Goal: Information Seeking & Learning: Learn about a topic

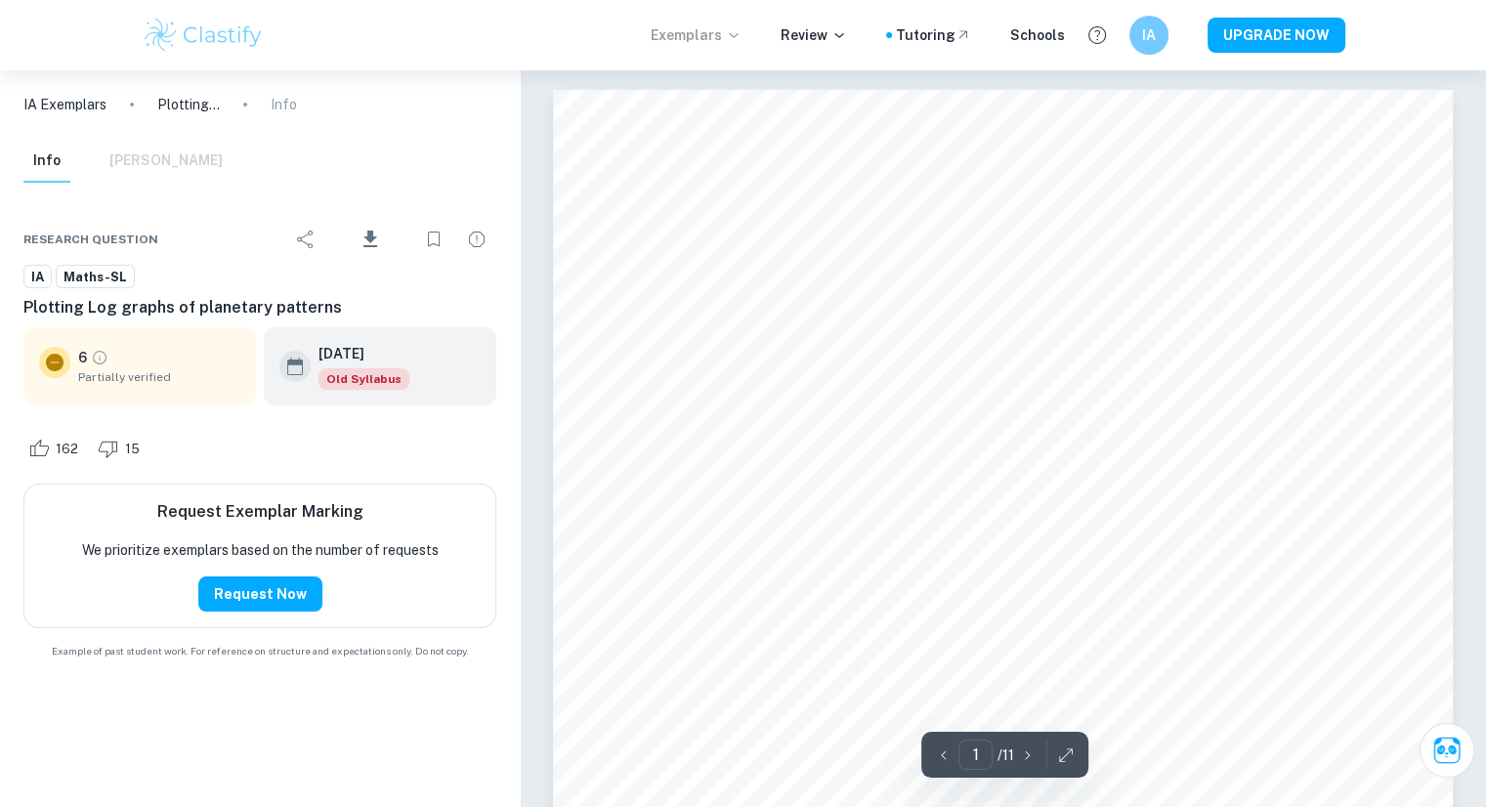
click at [685, 35] on p "Exemplars" at bounding box center [696, 34] width 91 height 21
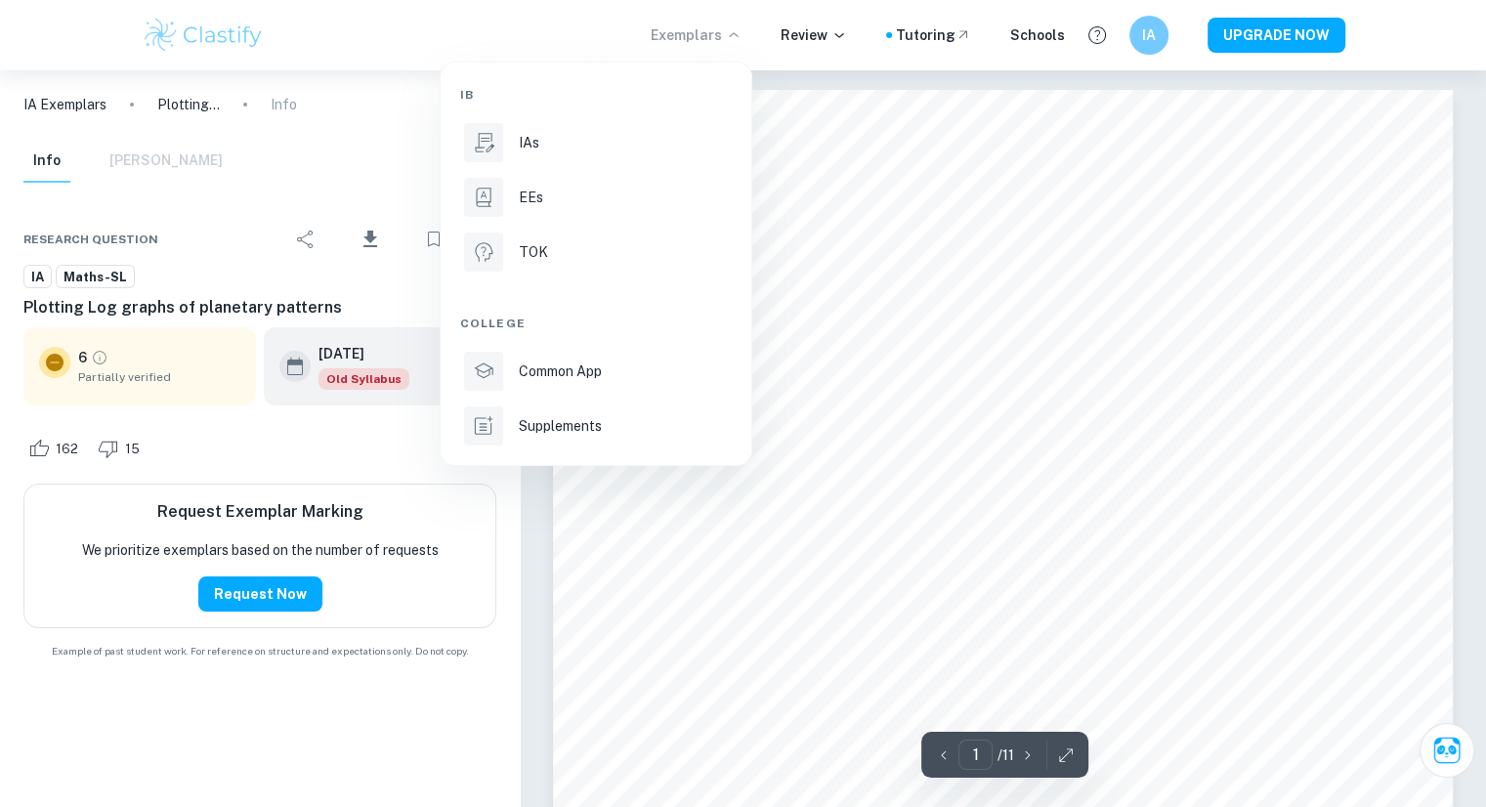
click at [275, 36] on div at bounding box center [743, 403] width 1486 height 807
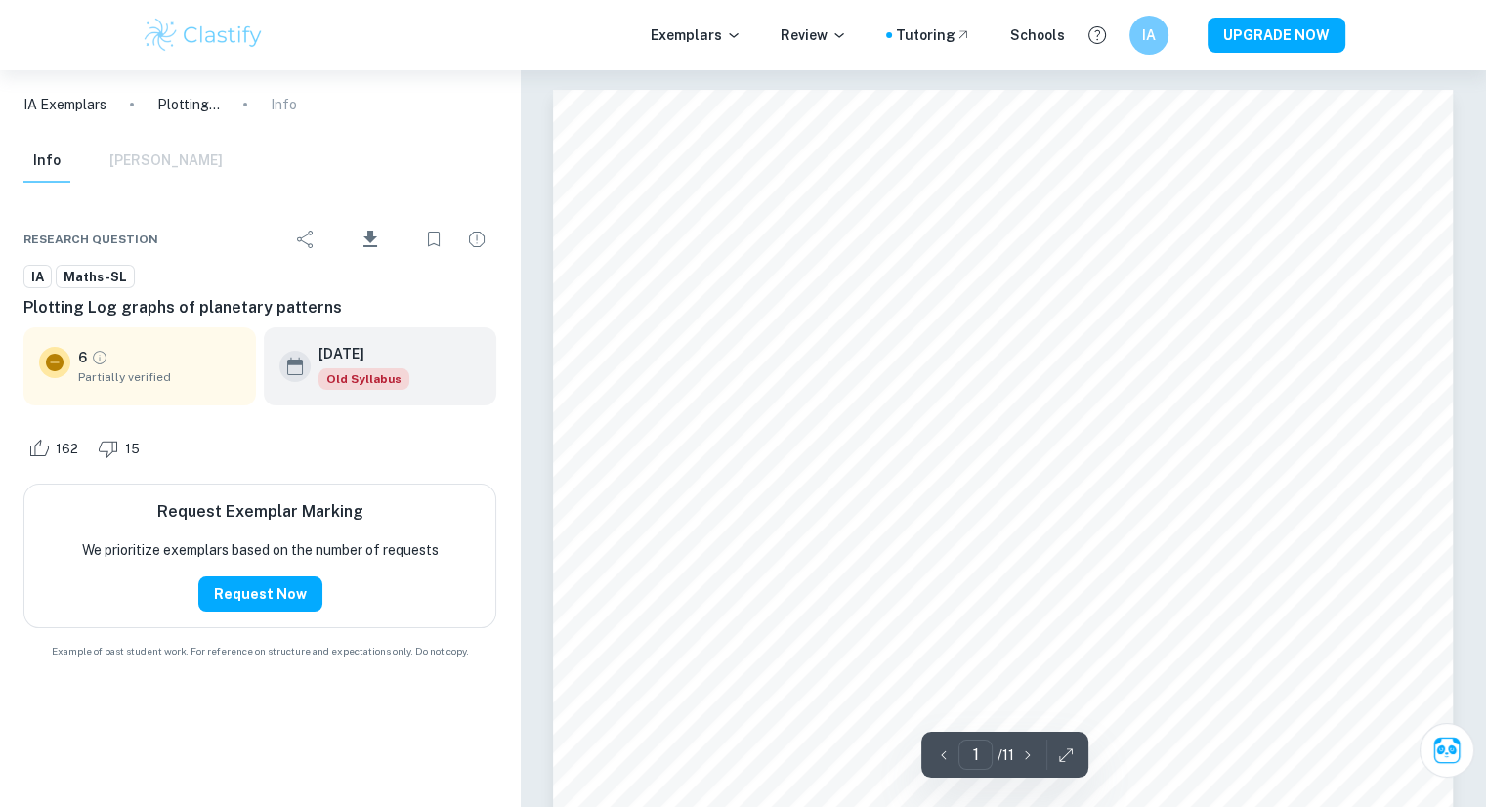
click at [240, 45] on img at bounding box center [204, 35] width 124 height 39
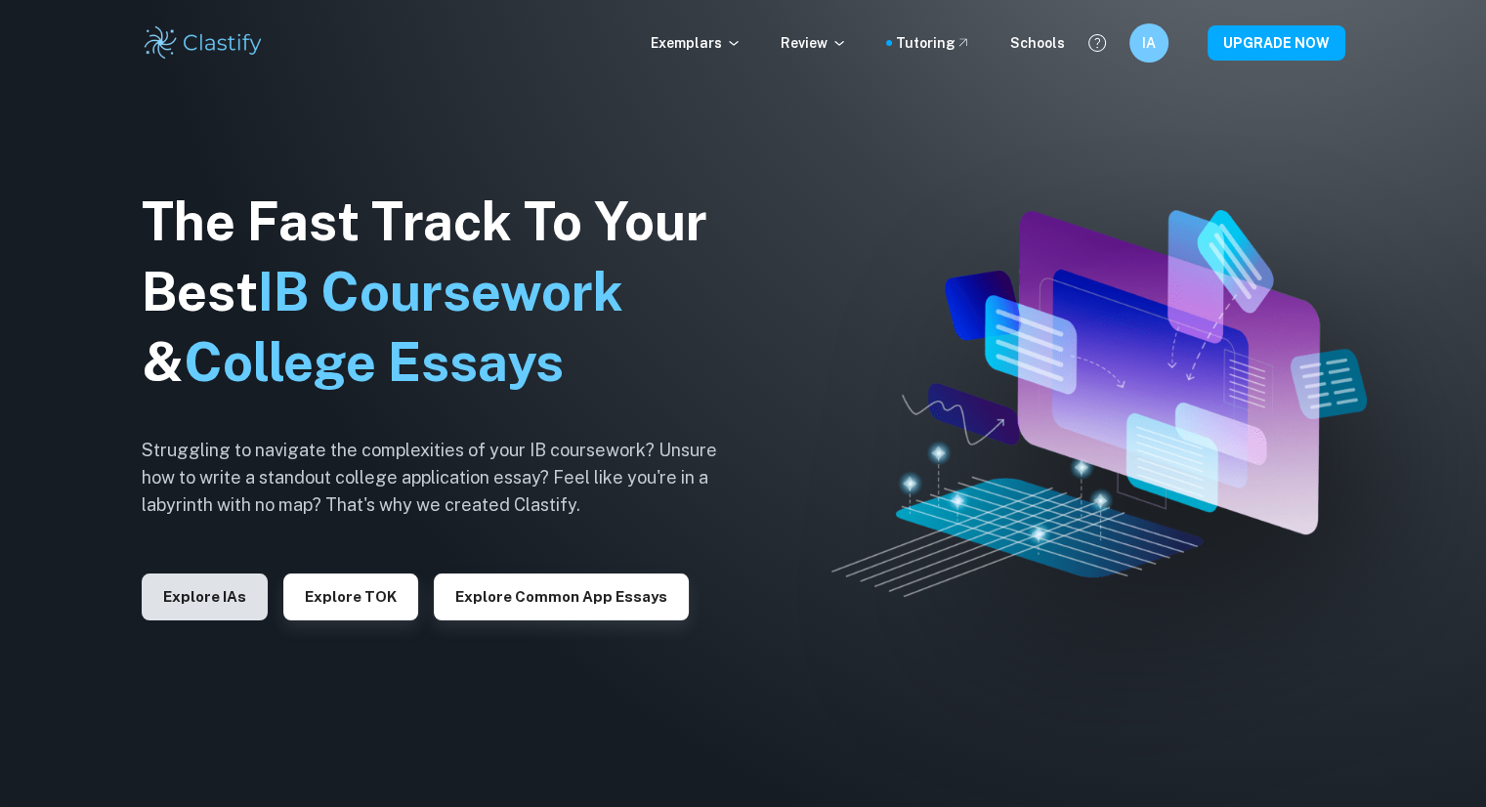
click at [254, 589] on button "Explore IAs" at bounding box center [205, 596] width 126 height 47
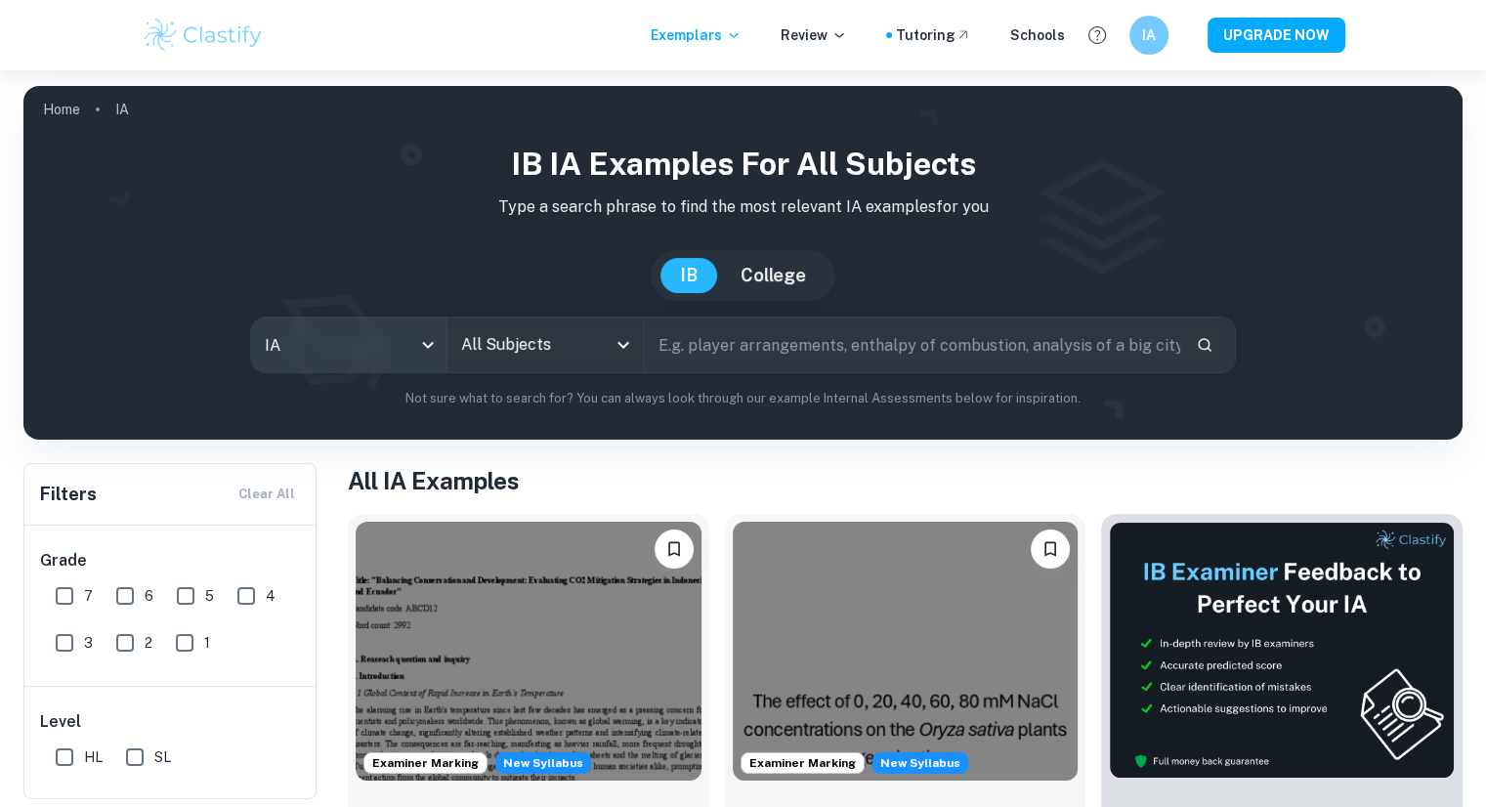
click at [376, 341] on body "We value your privacy We use cookies to enhance your browsing experience, serve…" at bounding box center [743, 473] width 1486 height 807
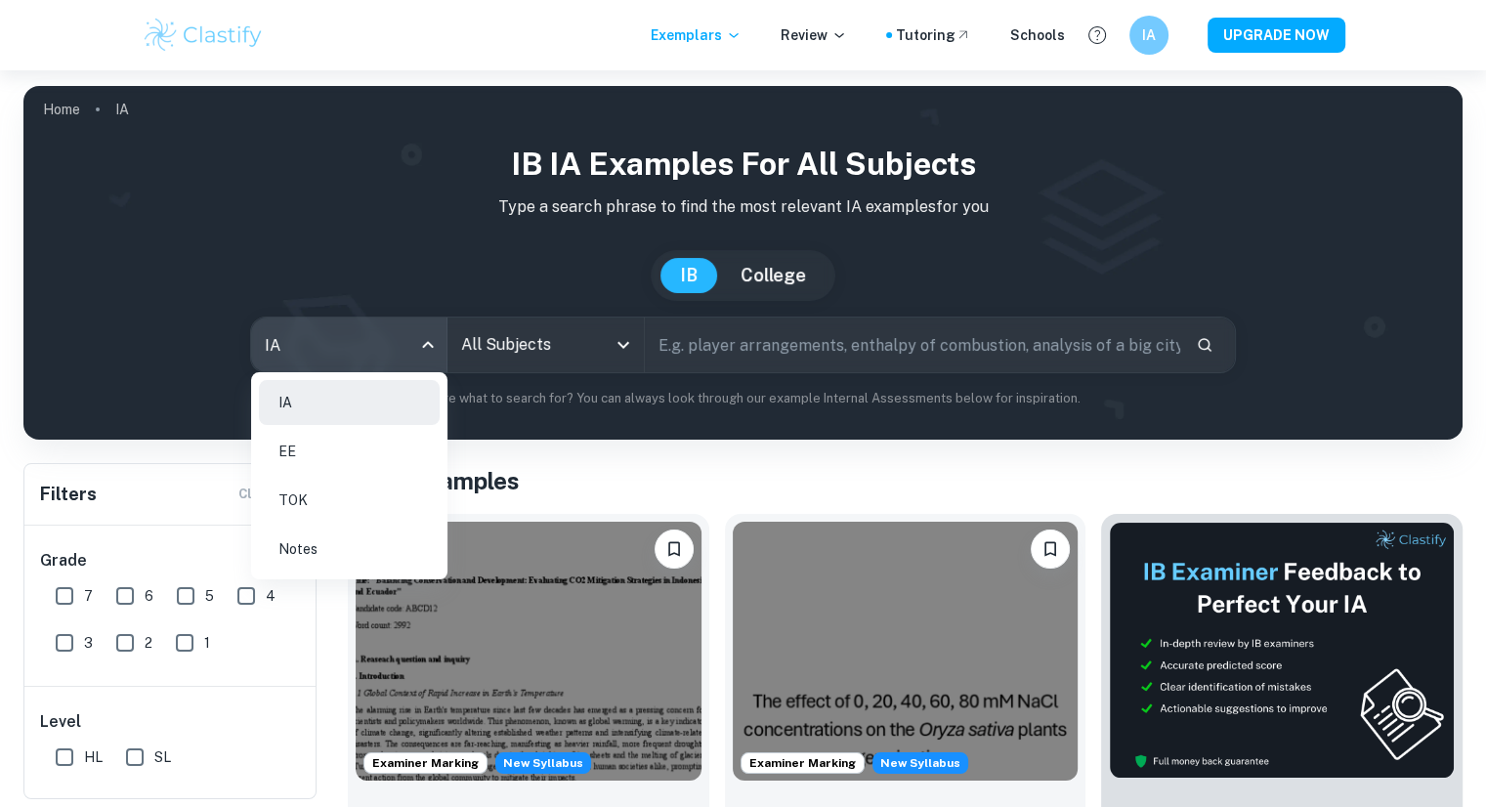
click at [409, 540] on li "Notes" at bounding box center [349, 548] width 181 height 45
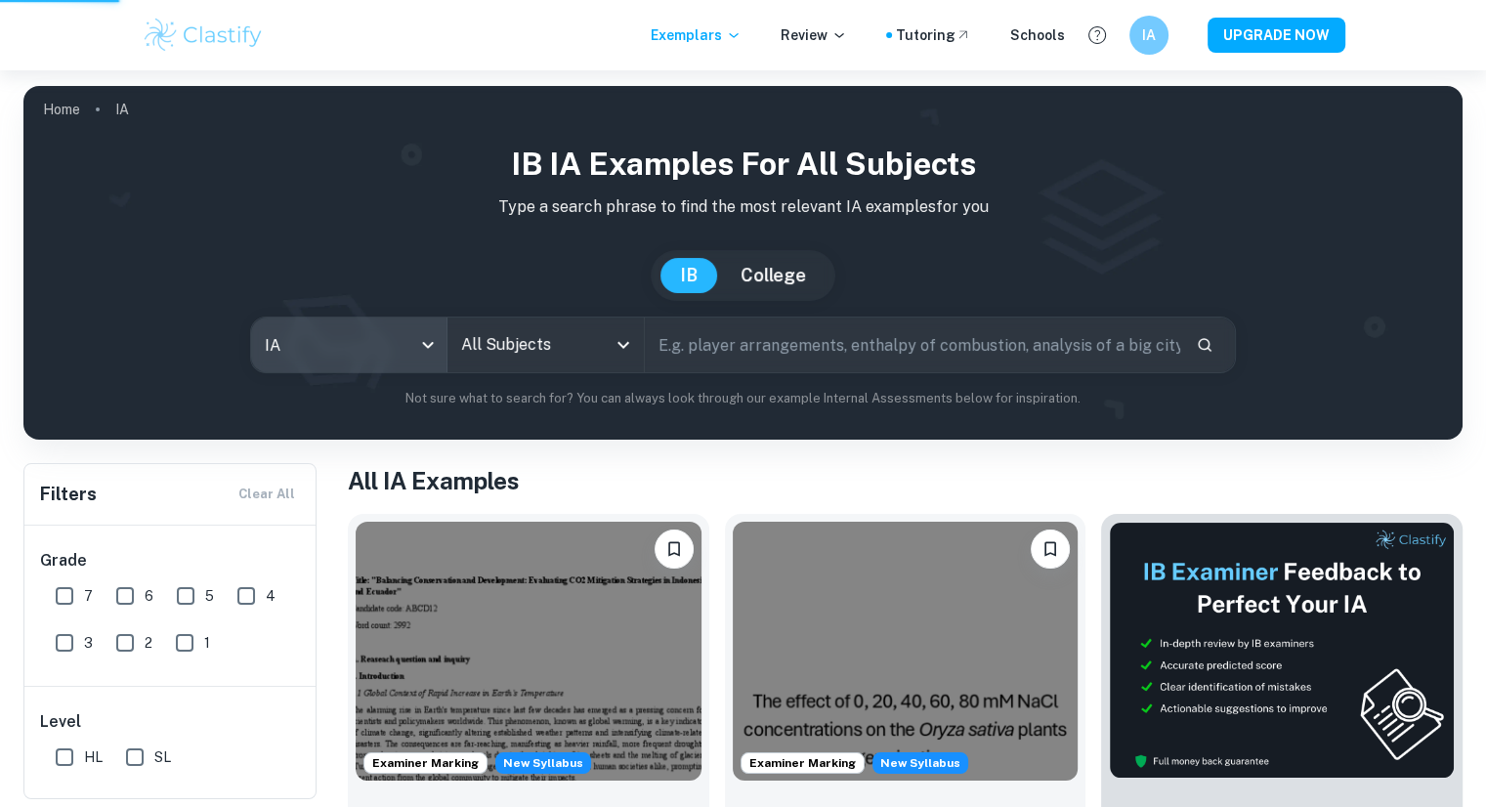
click at [580, 352] on input "All Subjects" at bounding box center [530, 344] width 148 height 37
type input "notes"
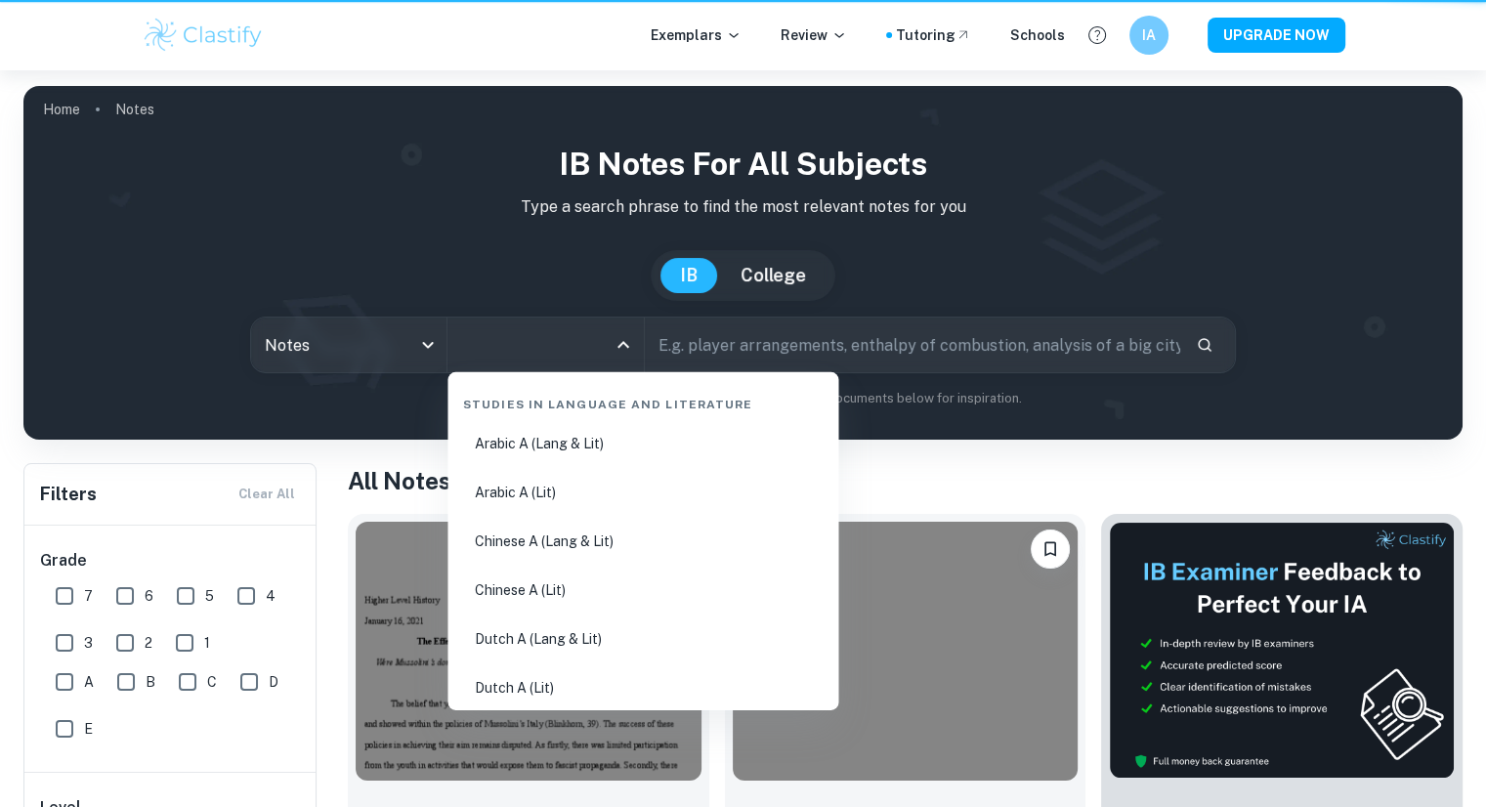
click at [600, 338] on input "All Subjects" at bounding box center [530, 344] width 148 height 37
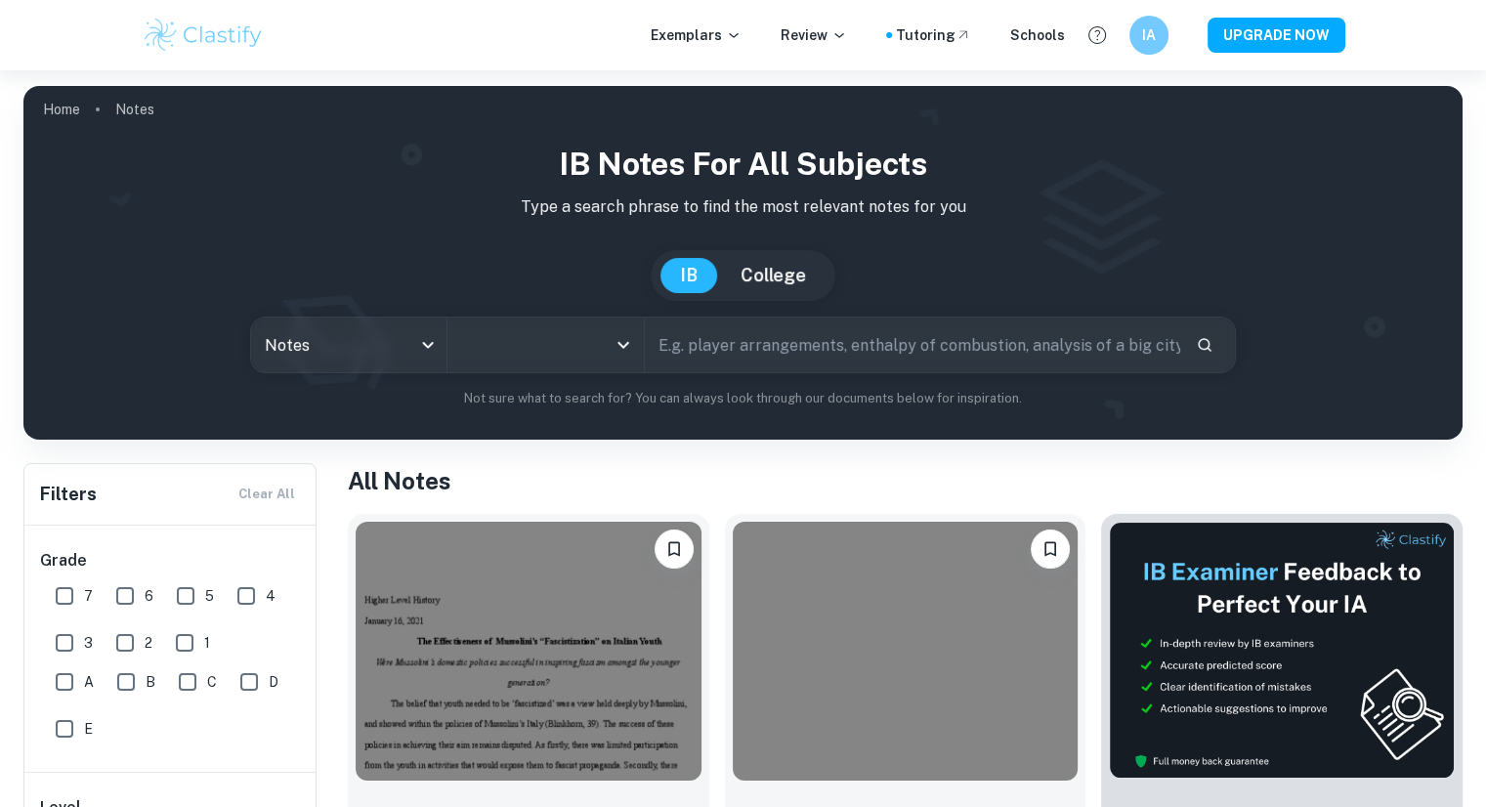
click at [594, 337] on input "All Subjects" at bounding box center [530, 344] width 148 height 37
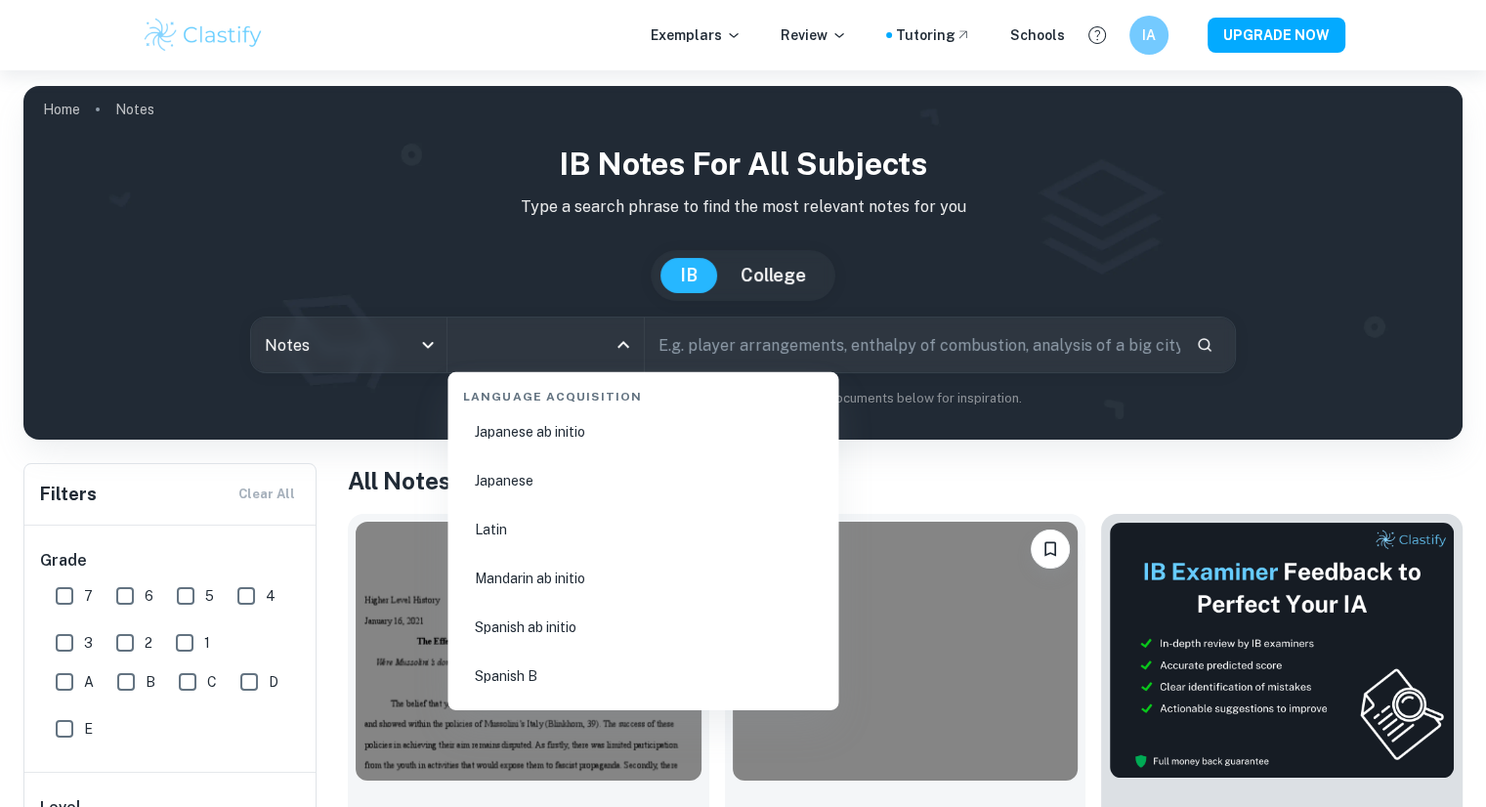
scroll to position [2442, 0]
click at [593, 510] on li "History" at bounding box center [642, 517] width 375 height 45
type input "History"
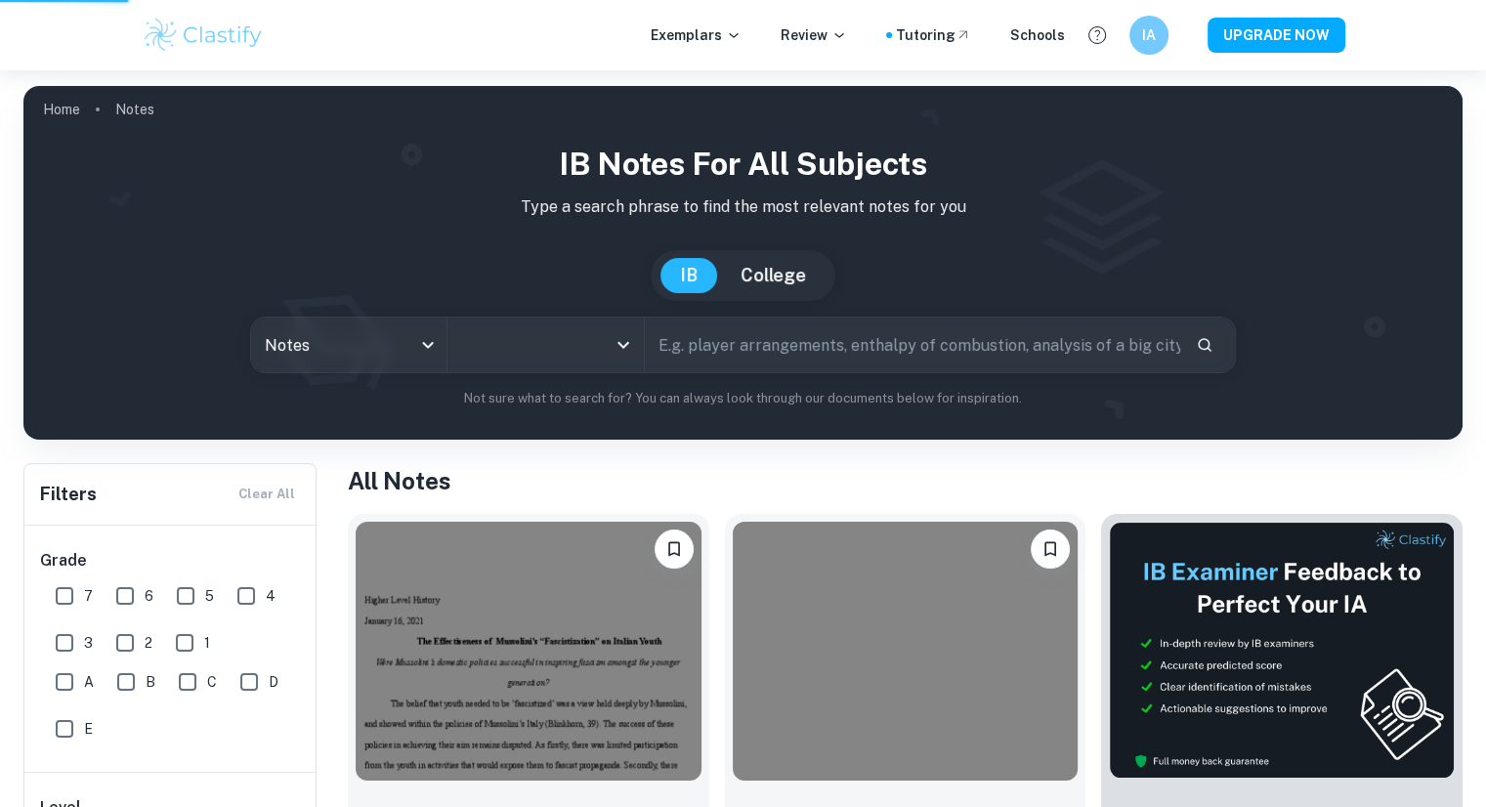
click at [736, 407] on p "Not sure what to search for? You can always look through our documents below fo…" at bounding box center [743, 399] width 1408 height 20
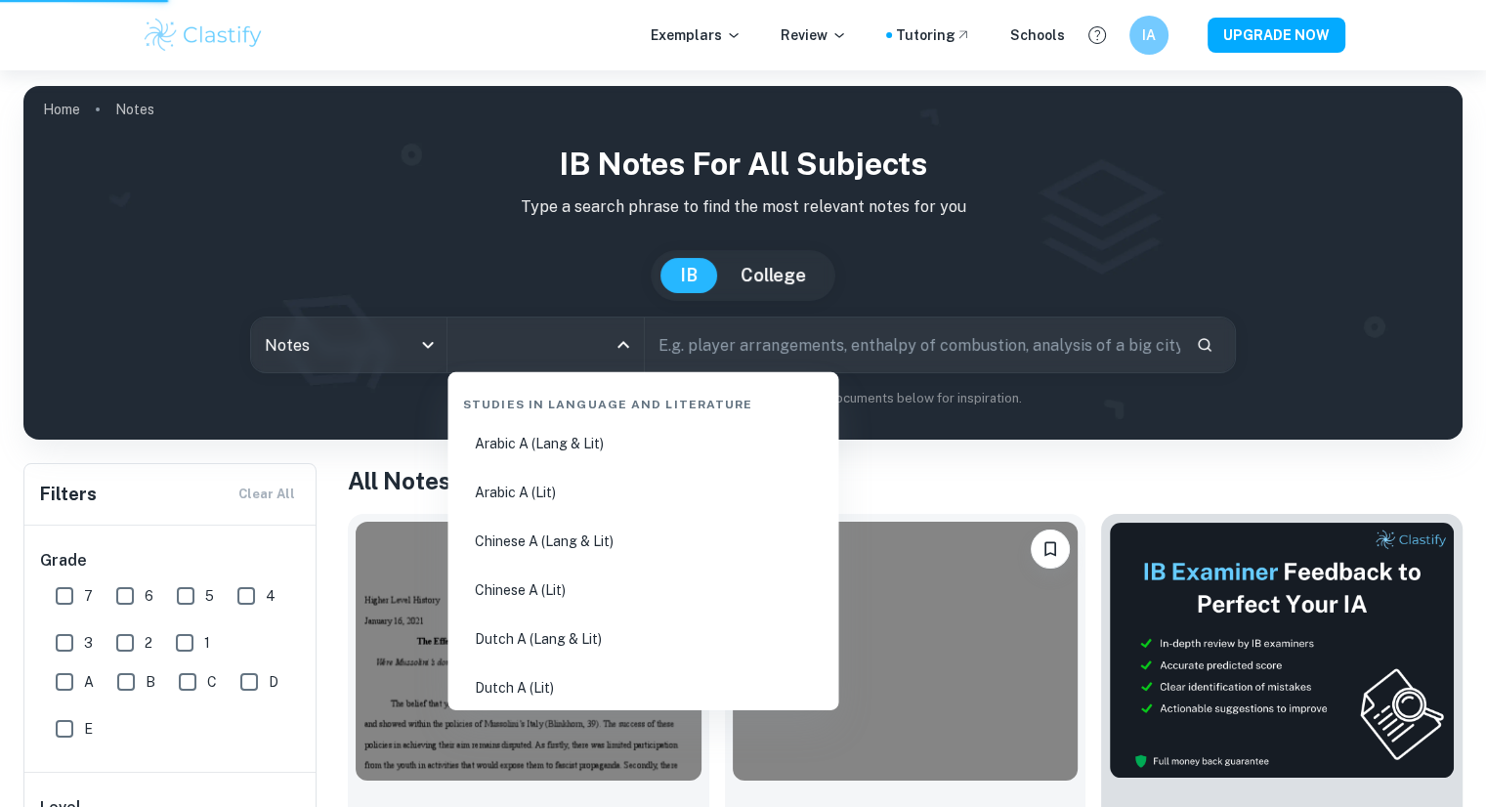
click at [570, 333] on input "All Subjects" at bounding box center [530, 344] width 148 height 37
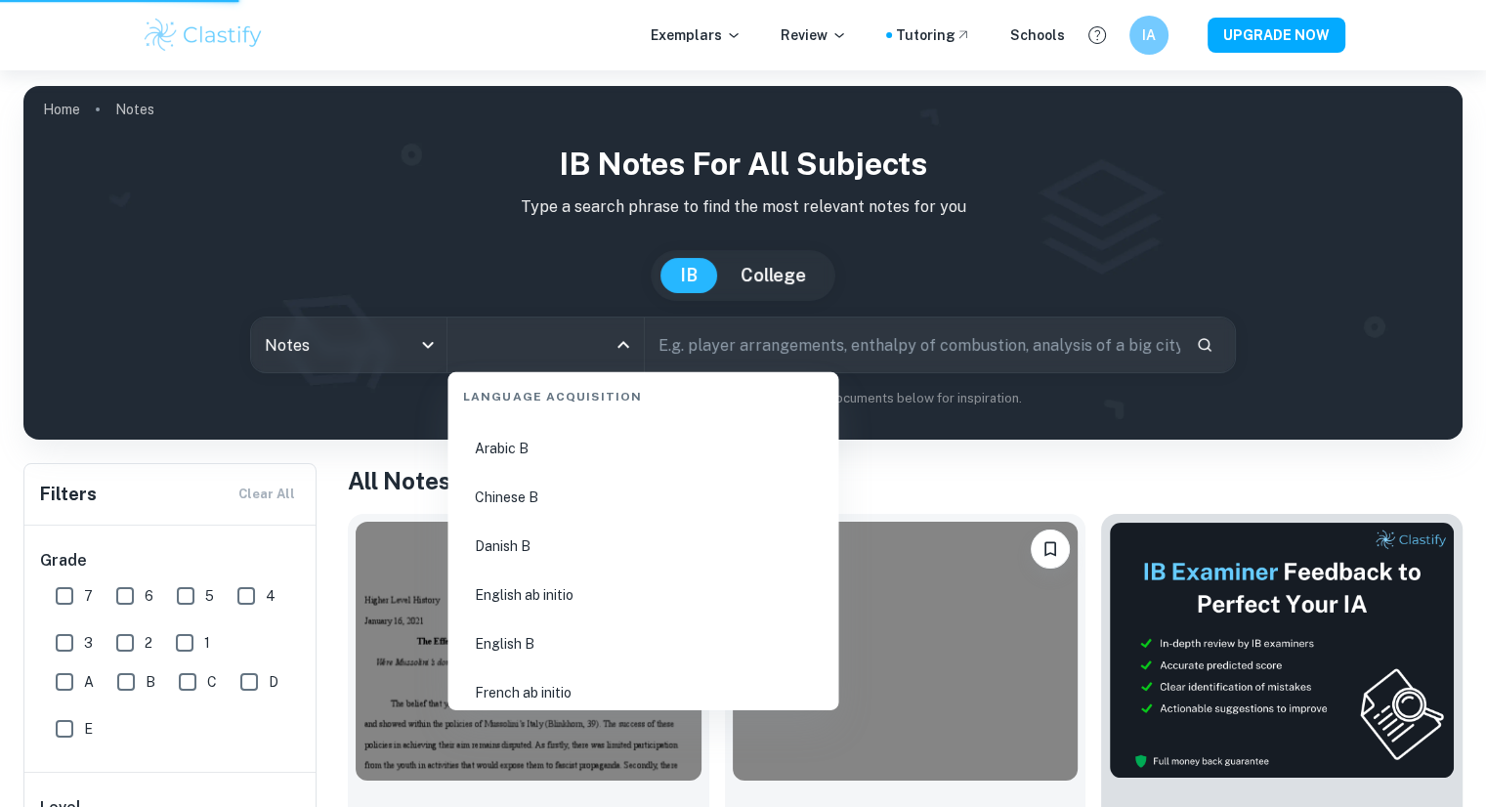
scroll to position [1086, 0]
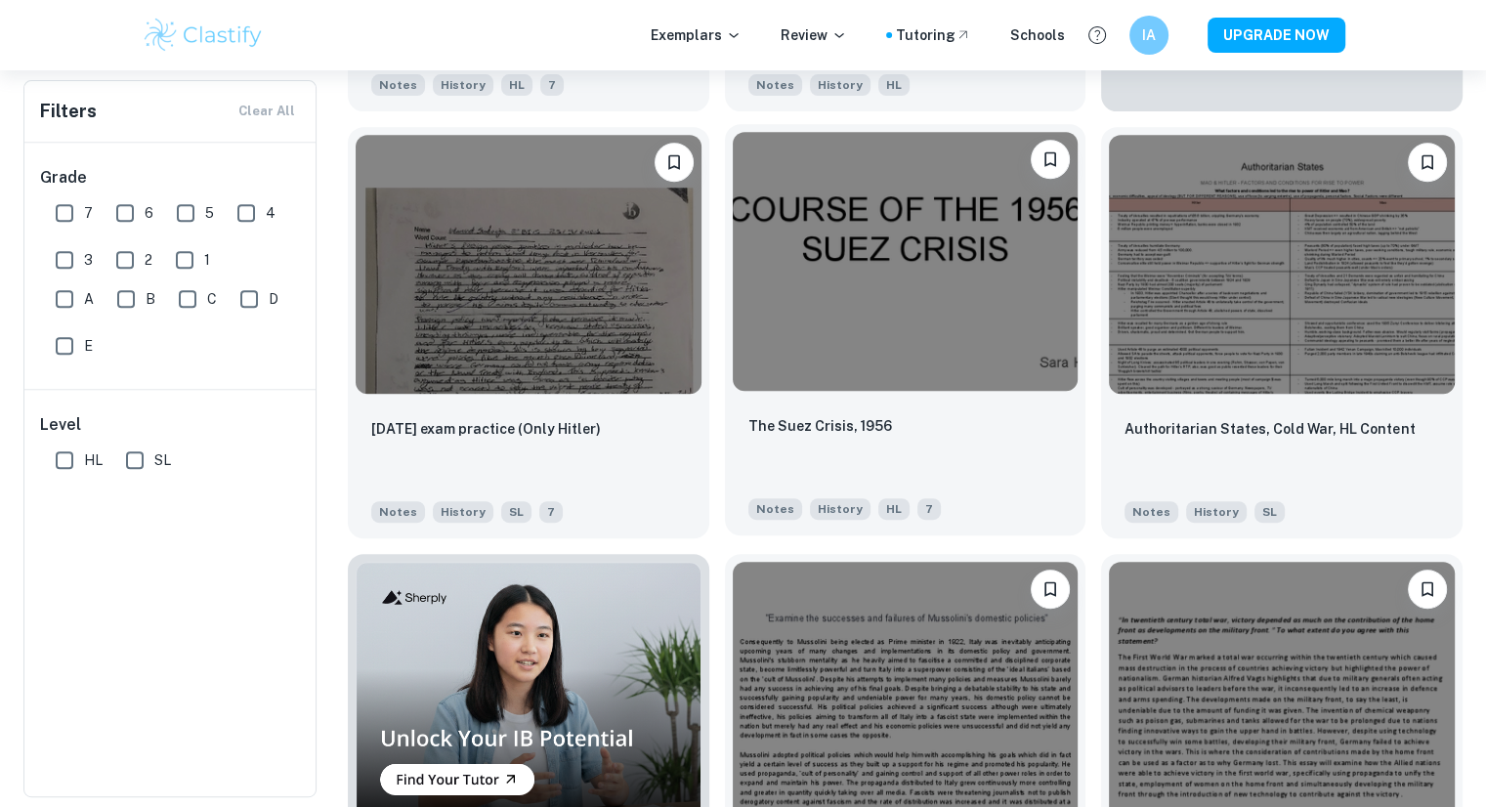
scroll to position [1302, 0]
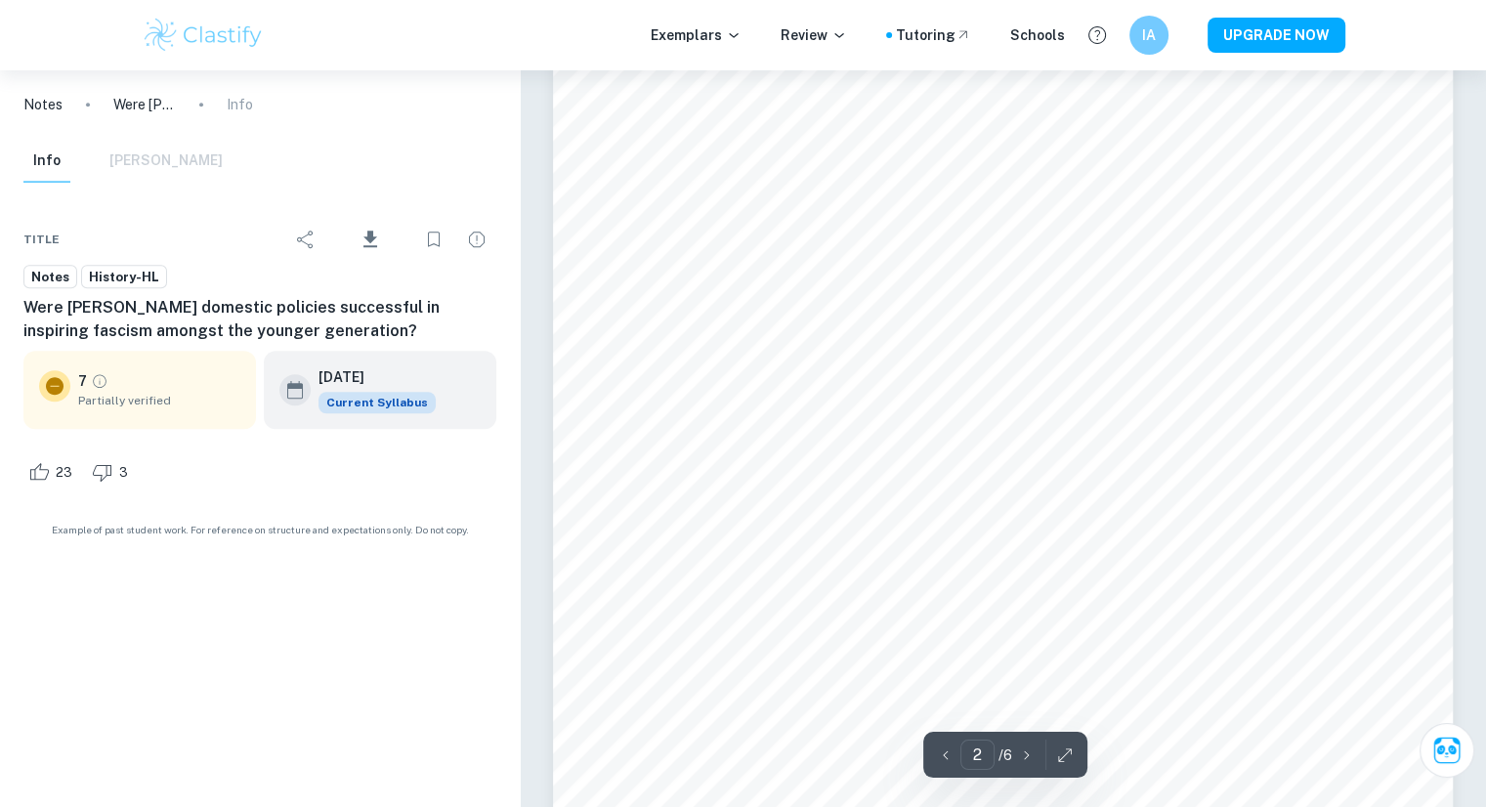
scroll to position [1079, 0]
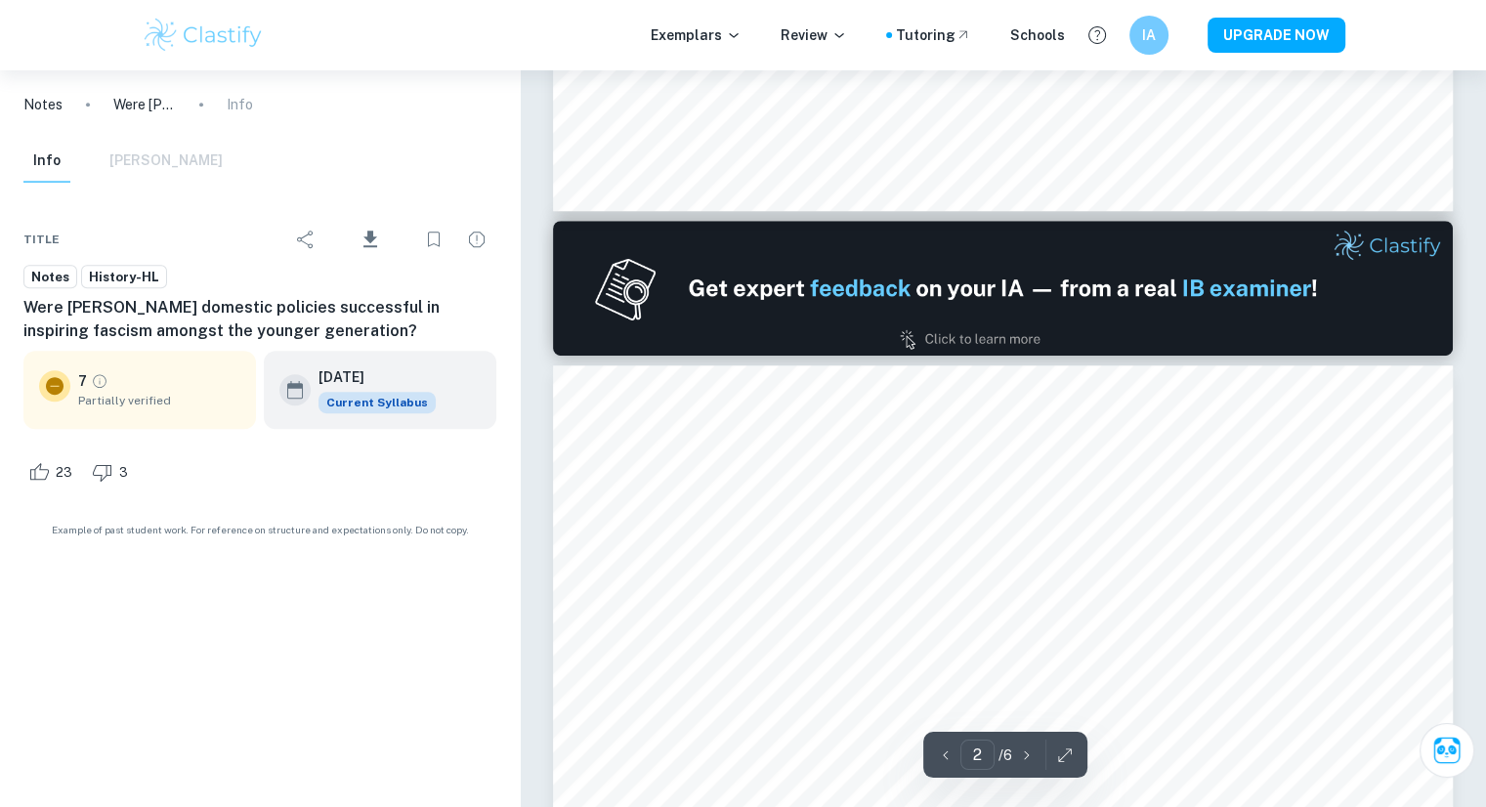
type input "1"
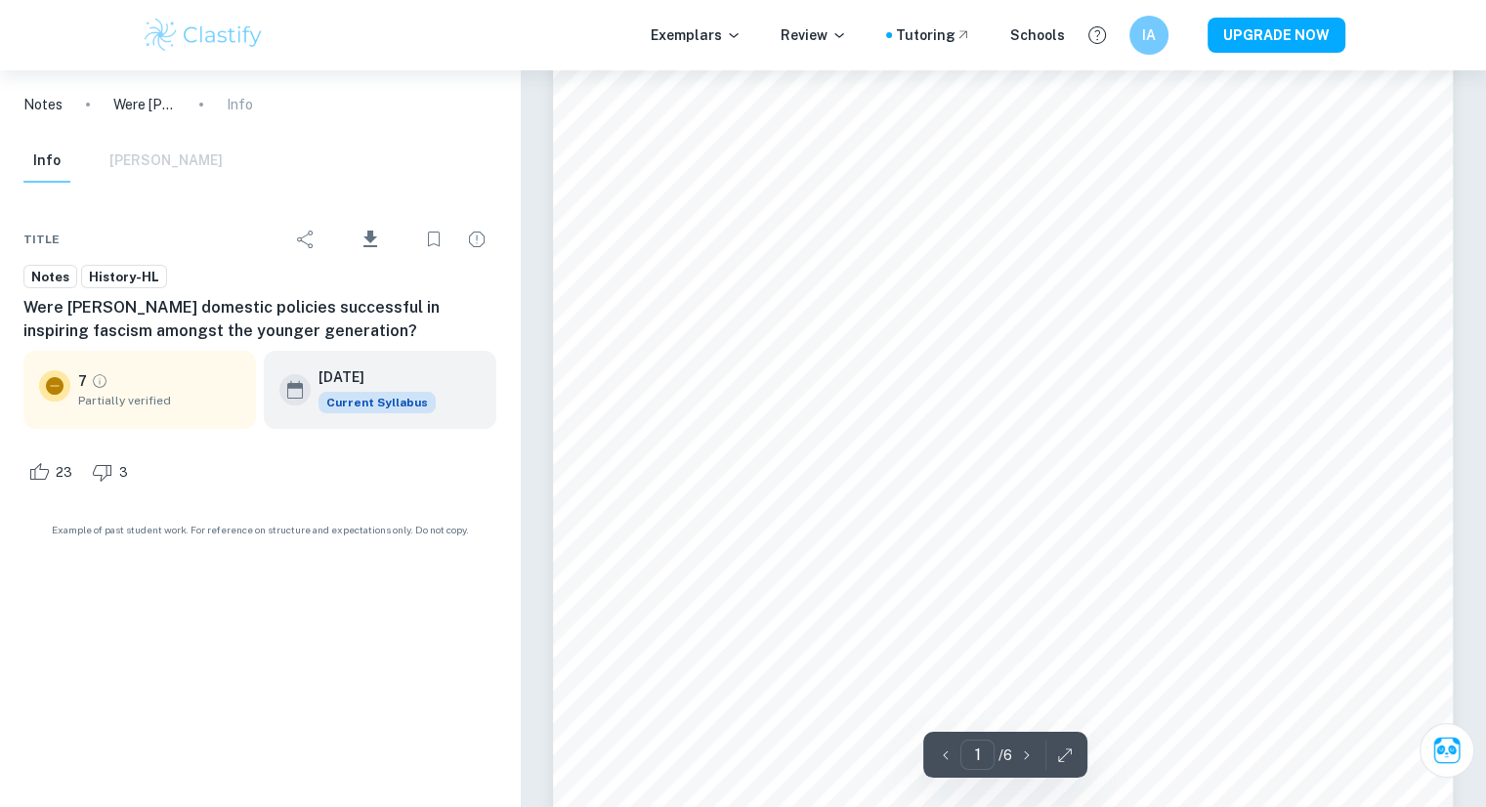
scroll to position [325, 0]
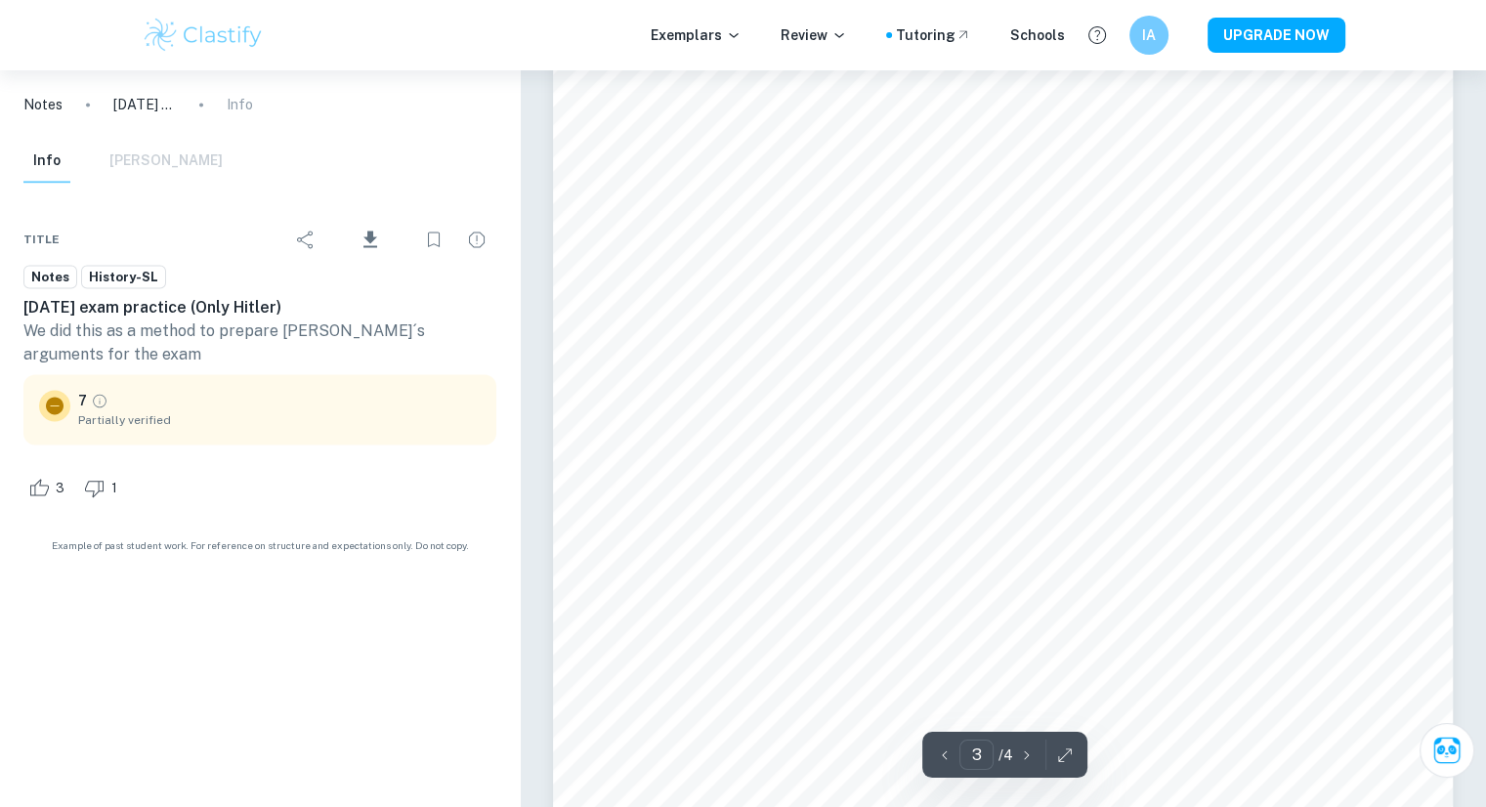
scroll to position [2914, 0]
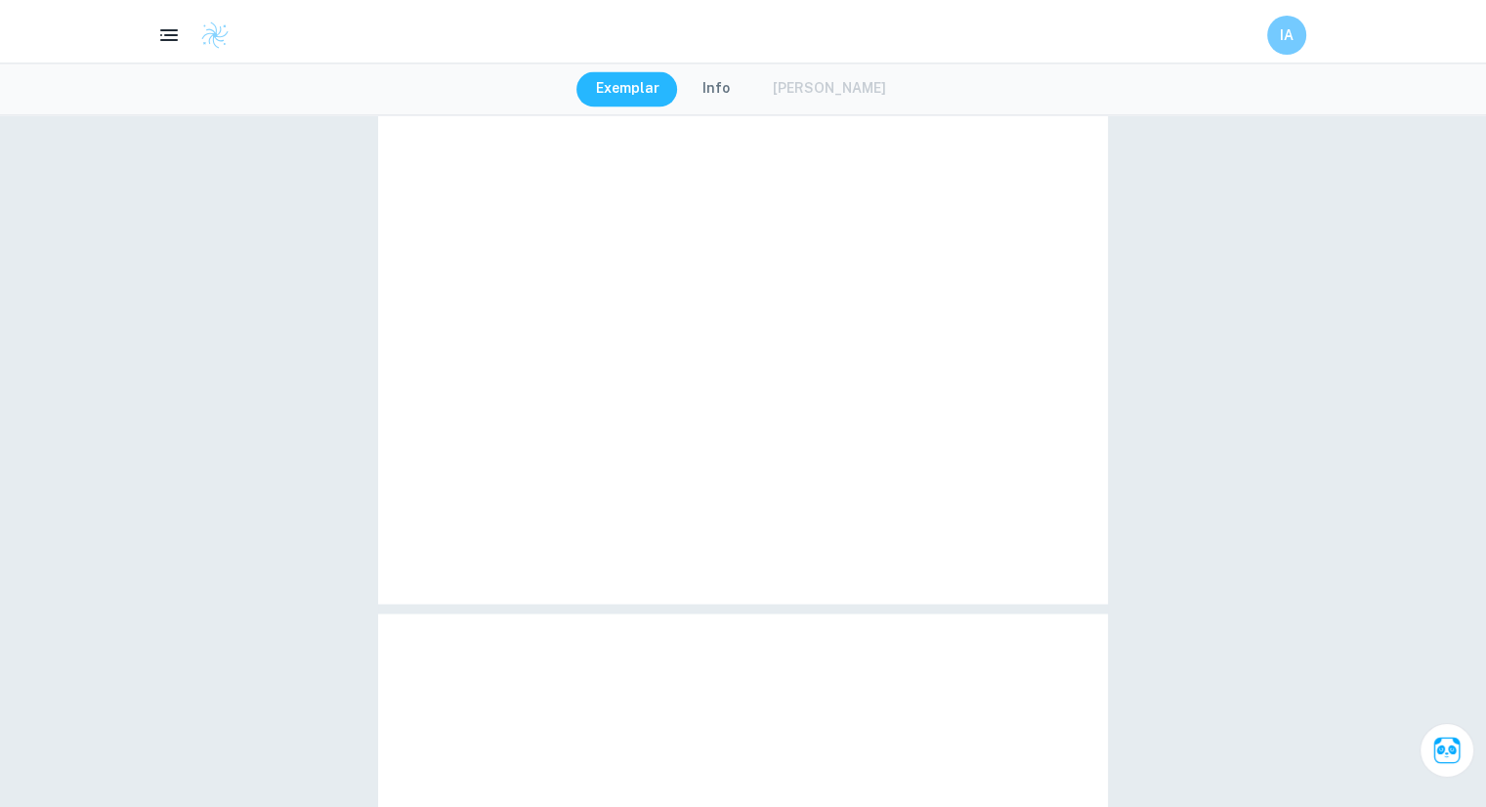
type input "1"
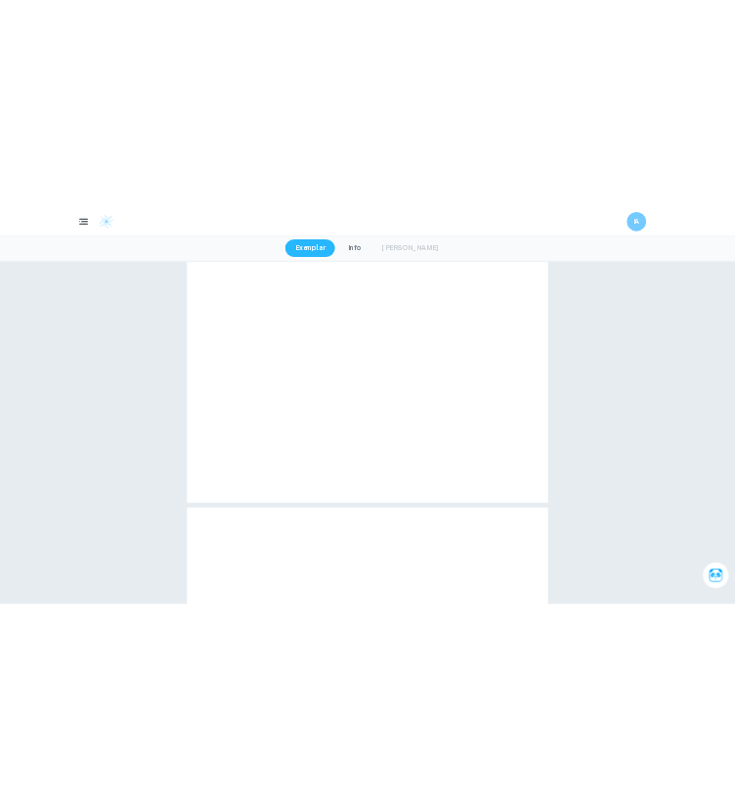
scroll to position [241, 0]
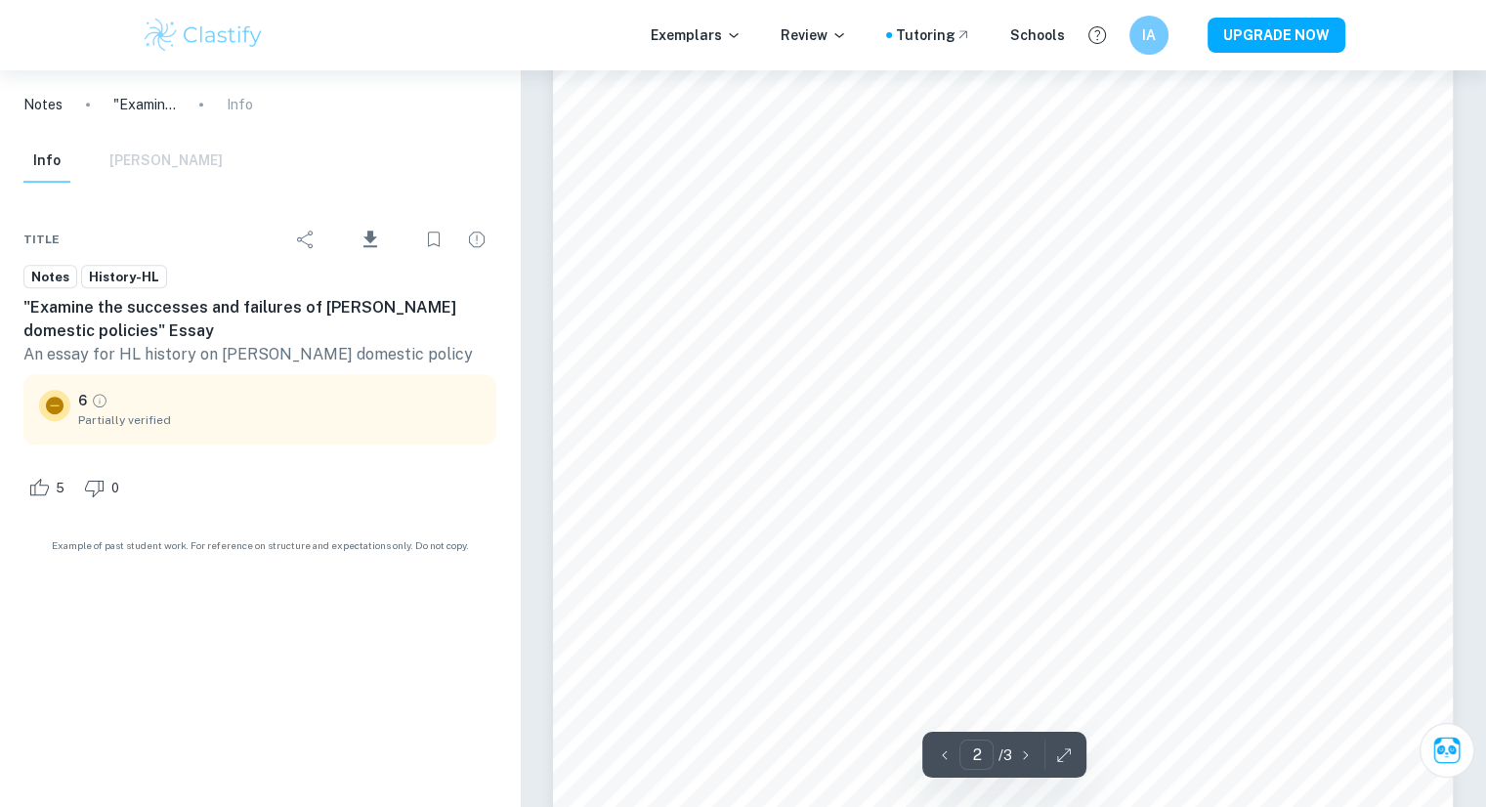
scroll to position [1465, 0]
type input "1"
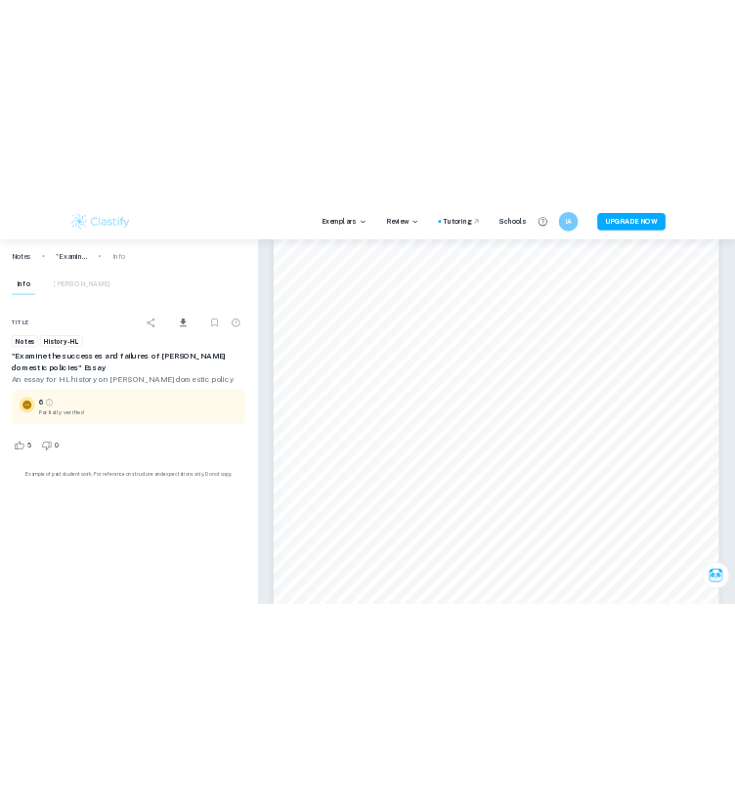
scroll to position [66, 0]
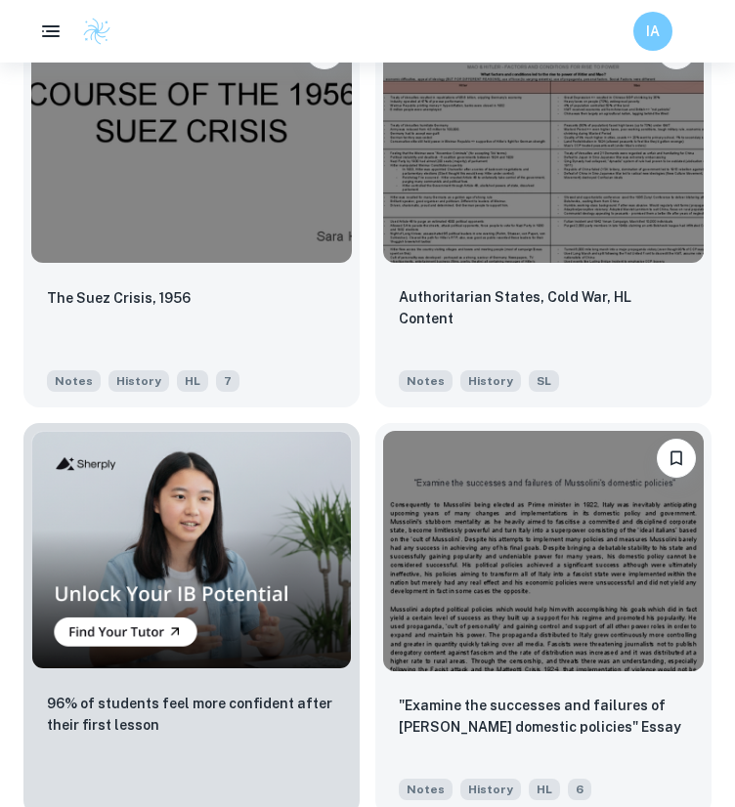
scroll to position [1392, 0]
